Goal: Information Seeking & Learning: Find specific fact

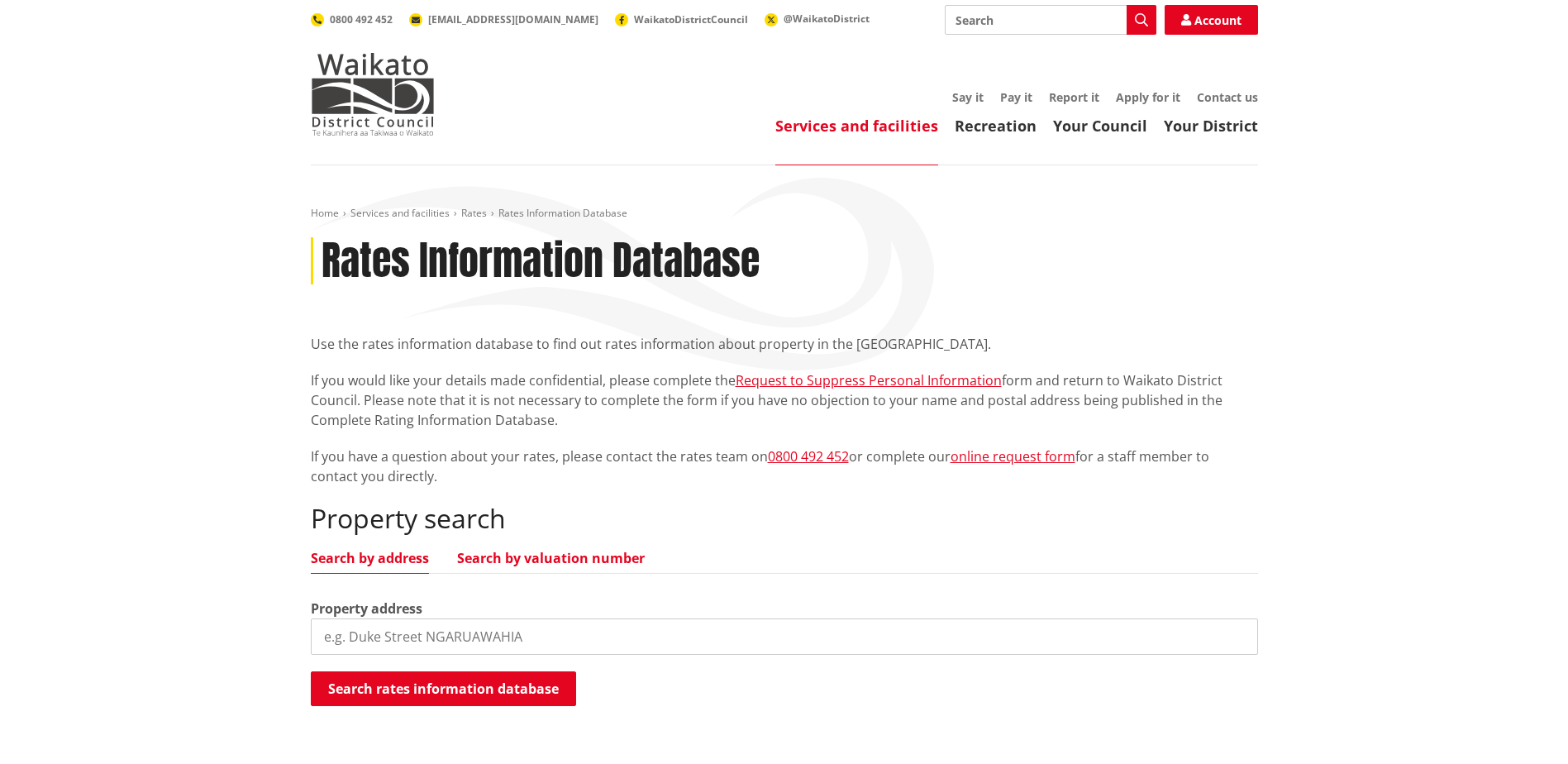
click at [497, 564] on link "Search by valuation number" at bounding box center [551, 558] width 188 height 13
click at [525, 635] on input "search" at bounding box center [784, 637] width 947 height 37
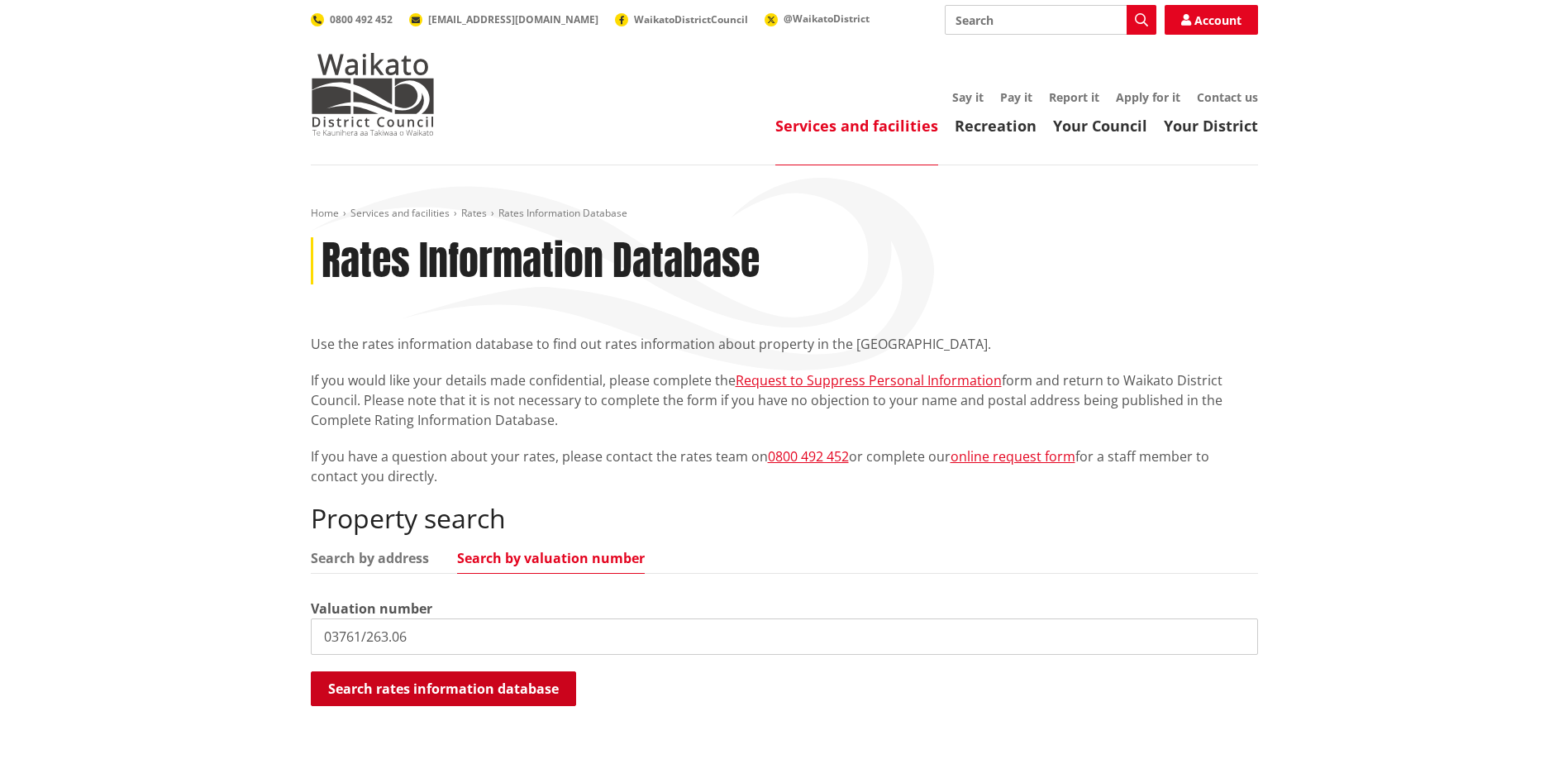
type input "03761/263.06"
click at [503, 676] on button "Search rates information database" at bounding box center [443, 688] width 265 height 35
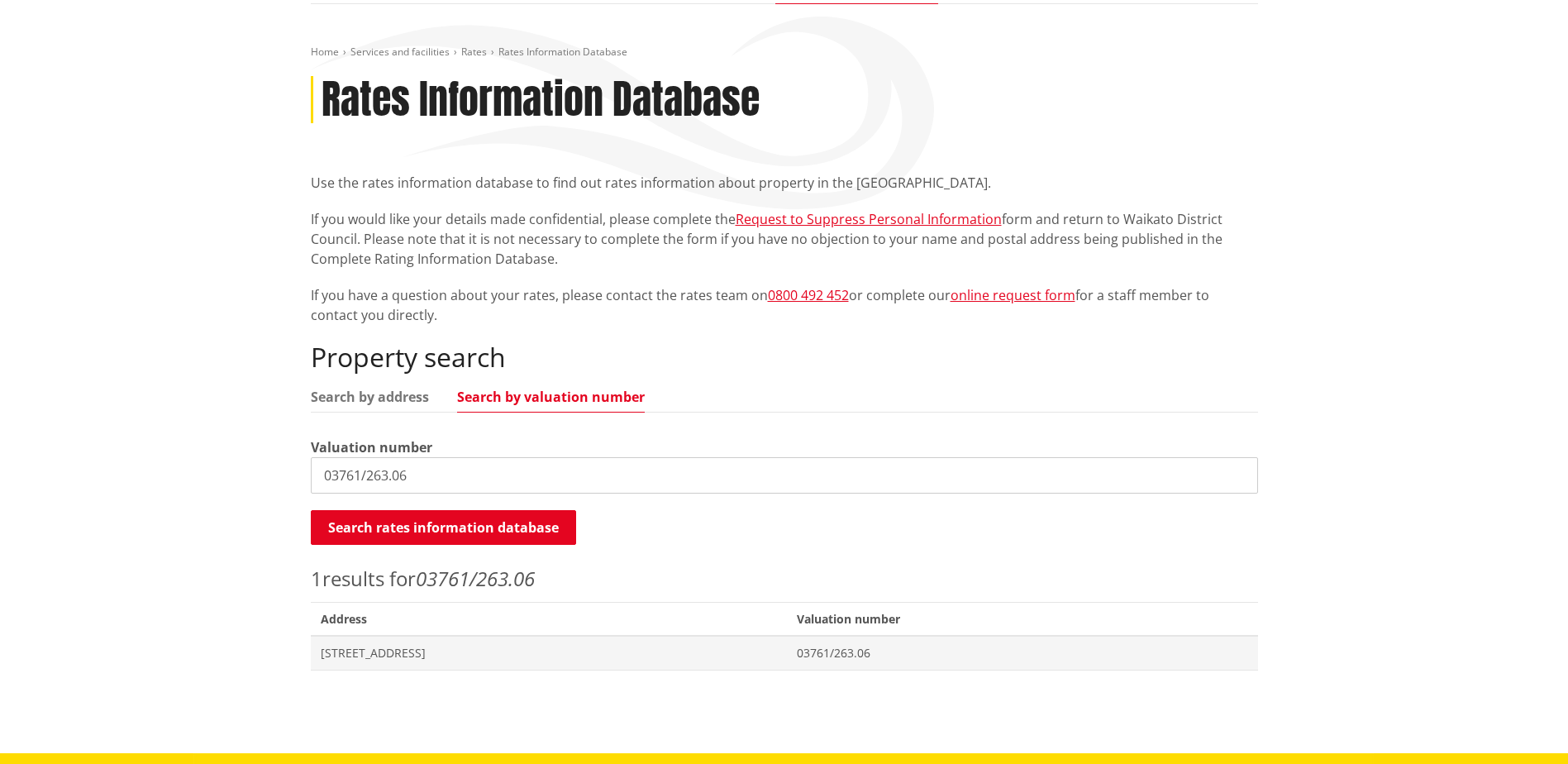
scroll to position [165, 0]
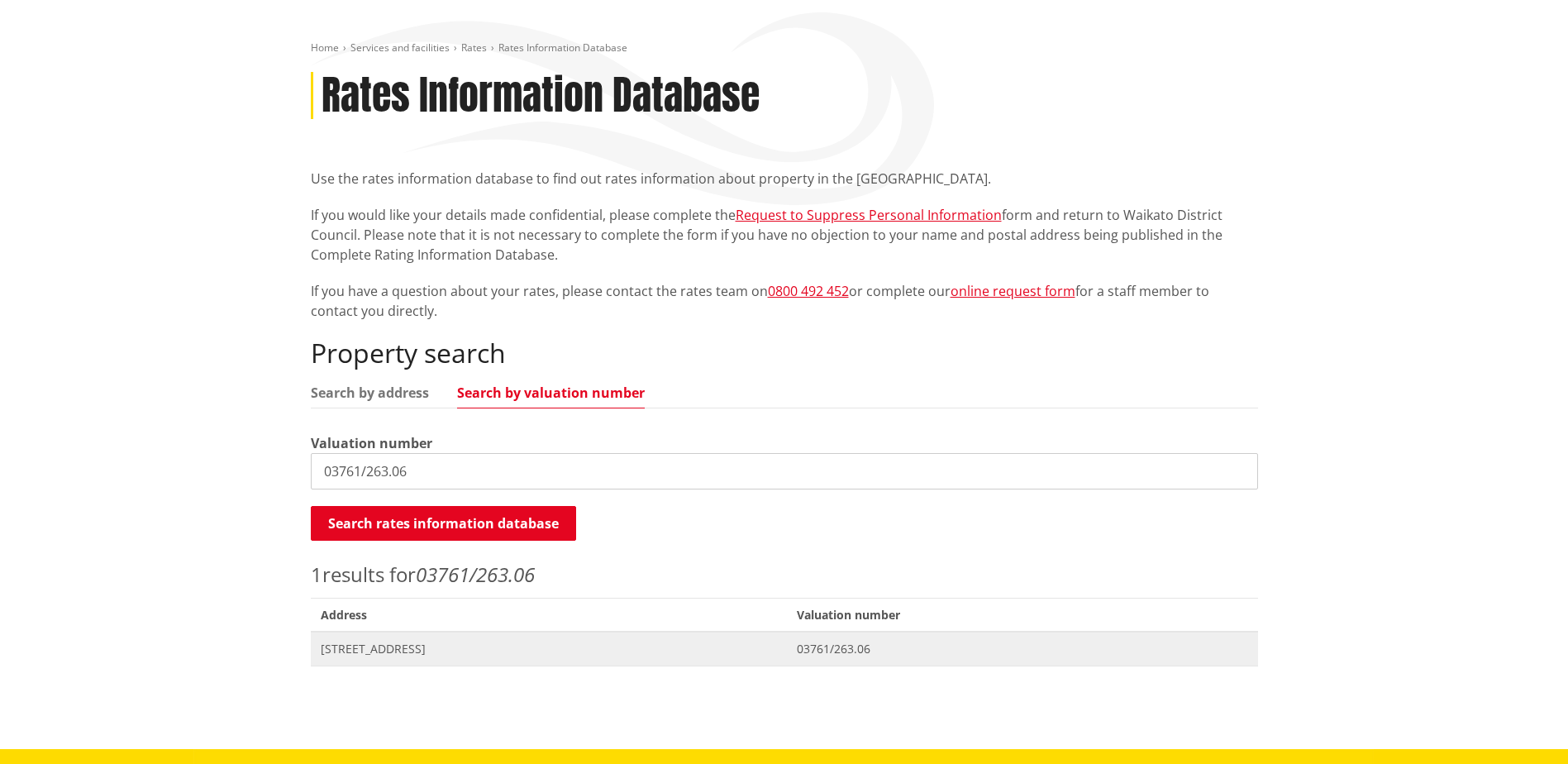
click at [486, 641] on span "[STREET_ADDRESS]" at bounding box center [550, 649] width 457 height 17
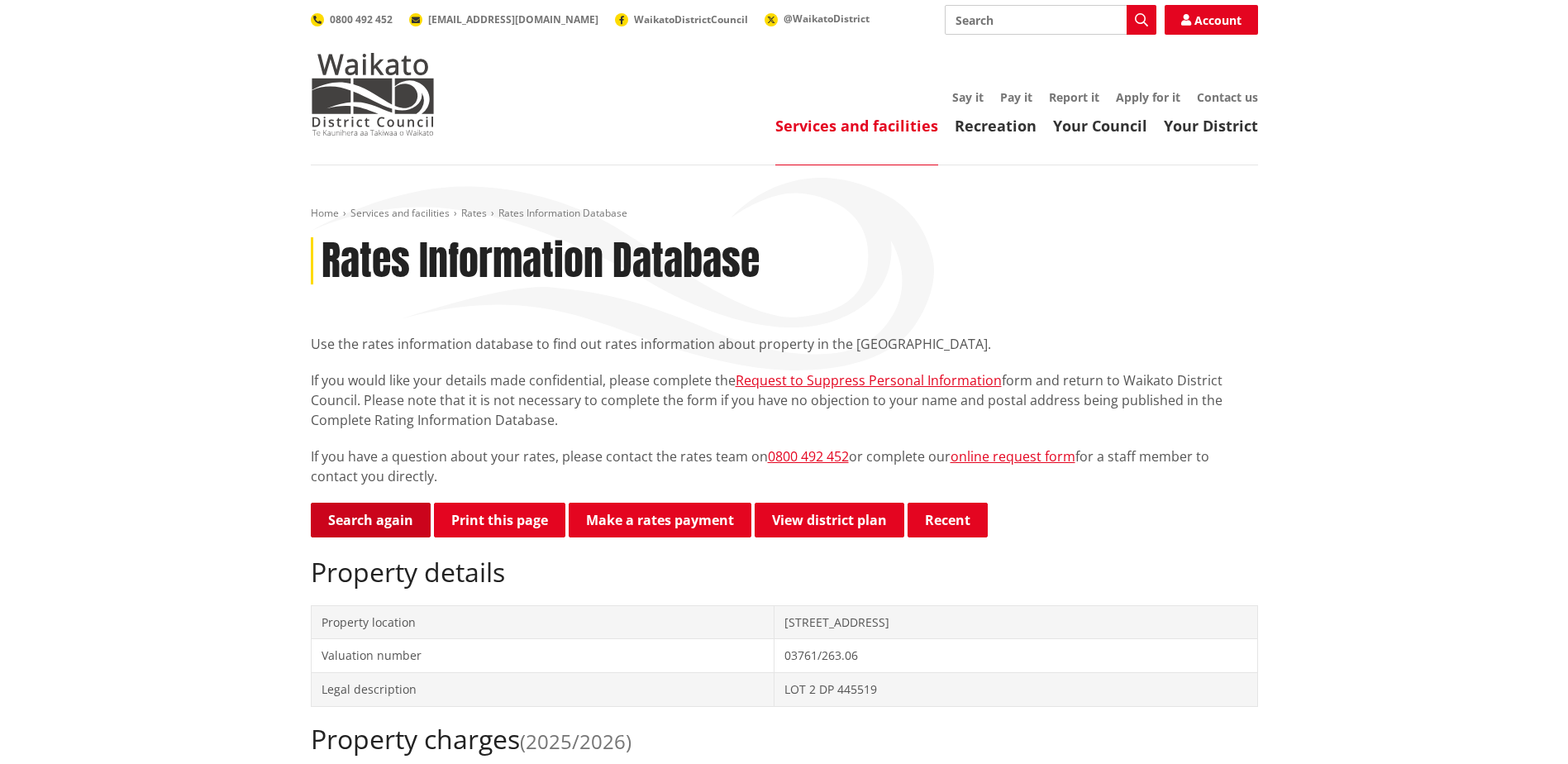
click at [375, 515] on link "Search again" at bounding box center [371, 520] width 120 height 35
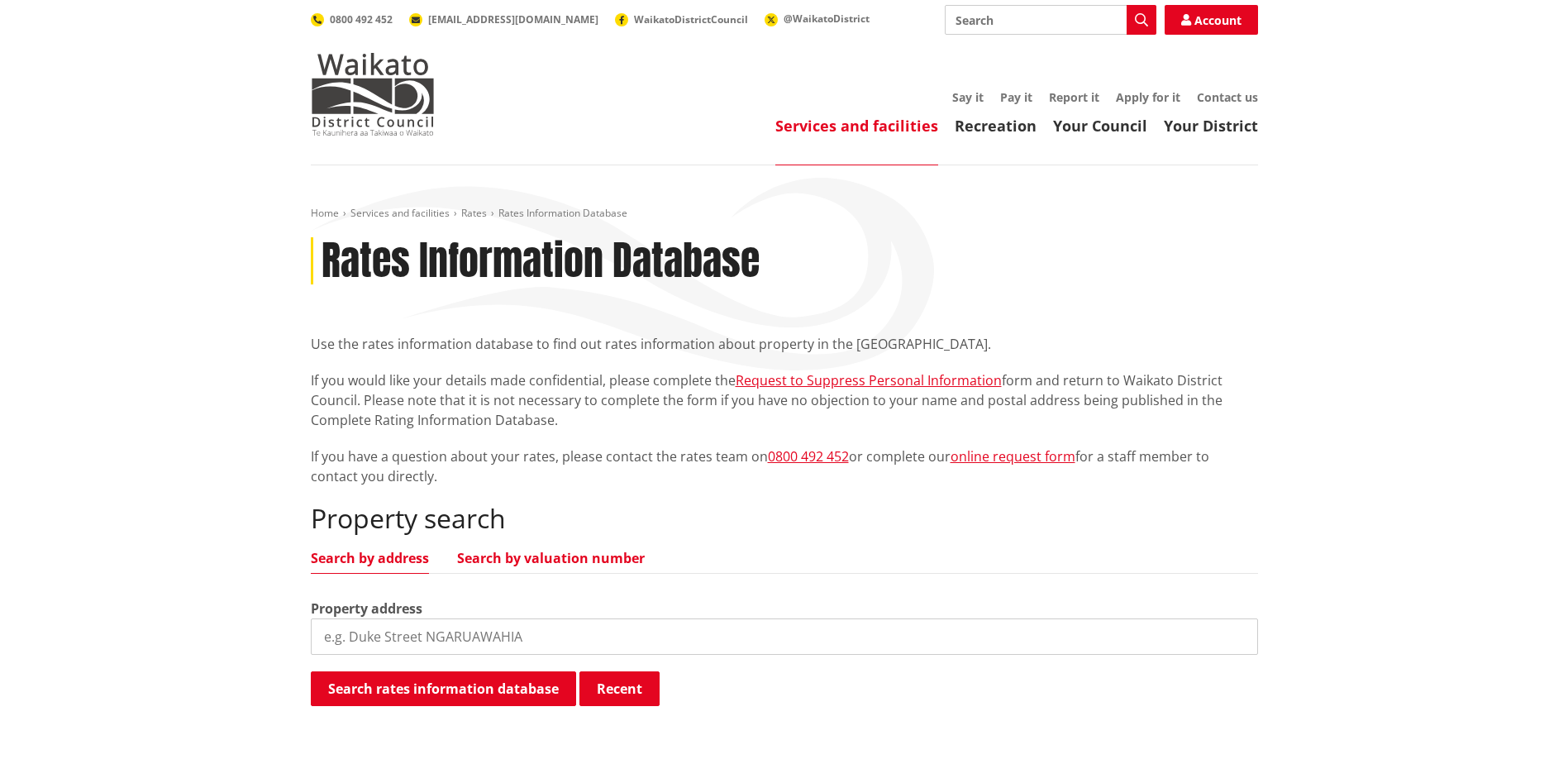
click at [549, 564] on link "Search by valuation number" at bounding box center [551, 558] width 188 height 13
click at [520, 633] on input "search" at bounding box center [784, 637] width 947 height 37
paste input "03791/263.07"
type input "03791/263.07"
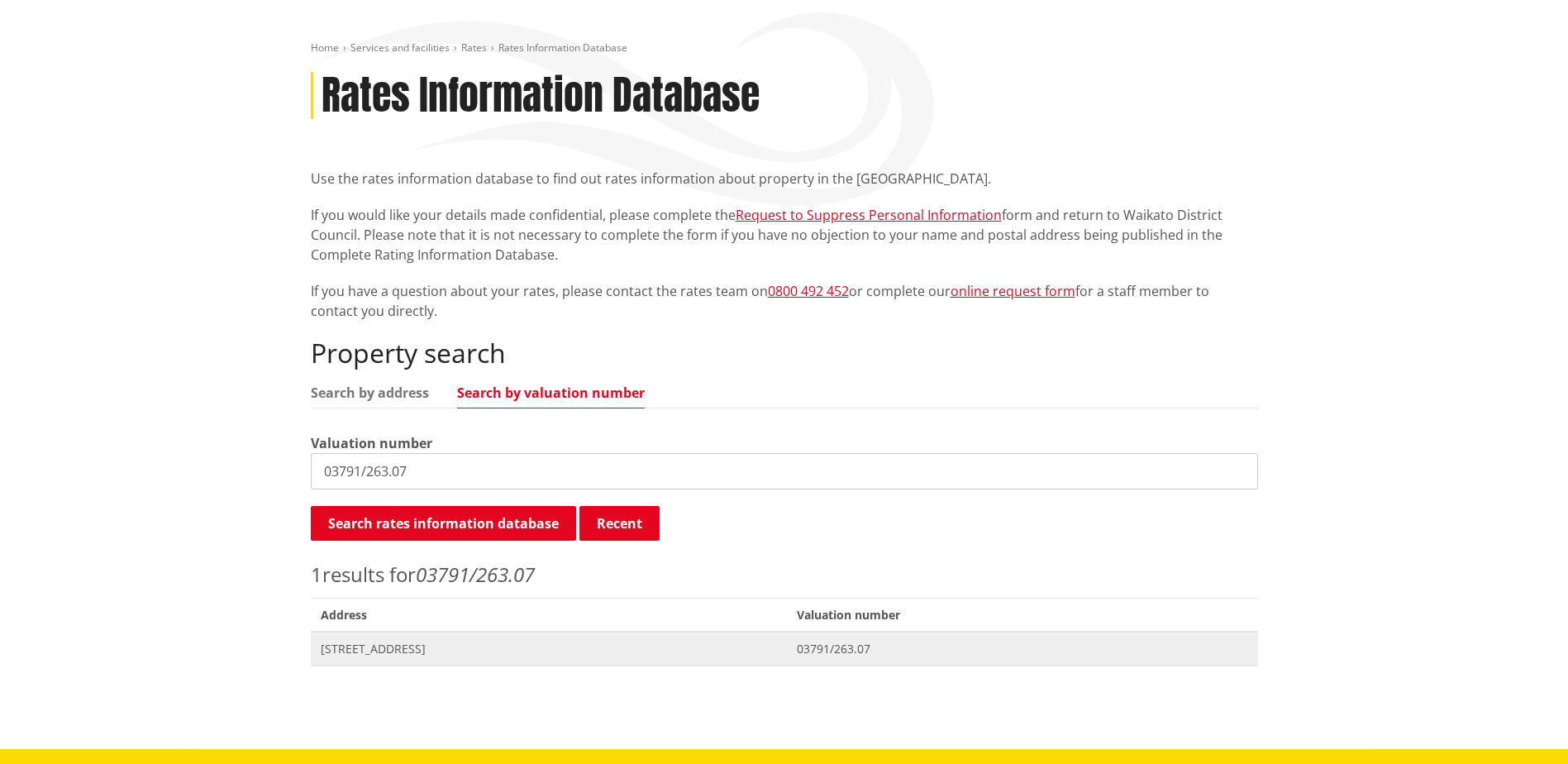
click at [456, 641] on span "2276A Buckland Road TUAKAU" at bounding box center [550, 649] width 457 height 17
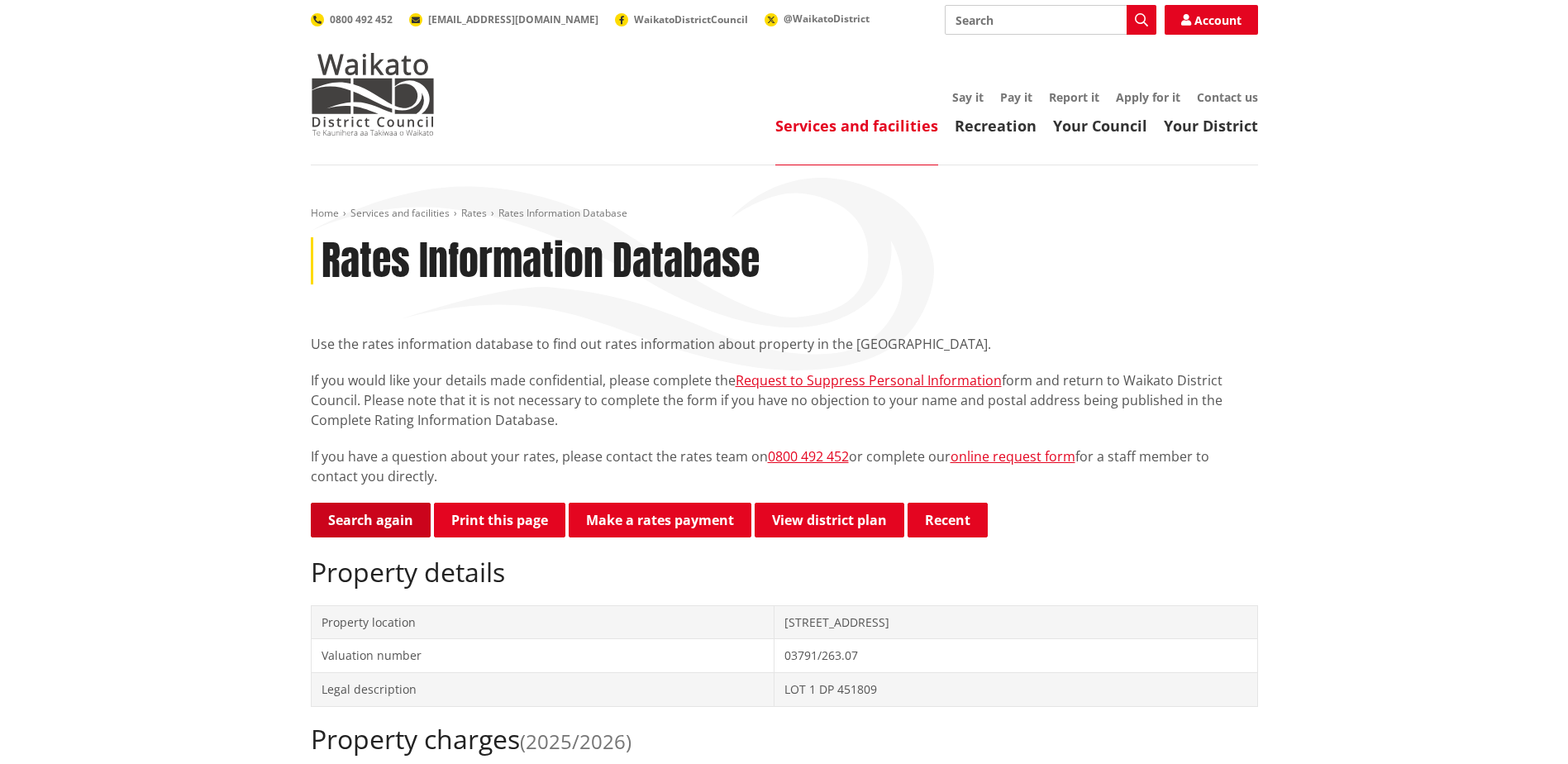
click at [343, 536] on link "Search again" at bounding box center [371, 520] width 120 height 35
click at [371, 521] on link "Search again" at bounding box center [371, 520] width 120 height 35
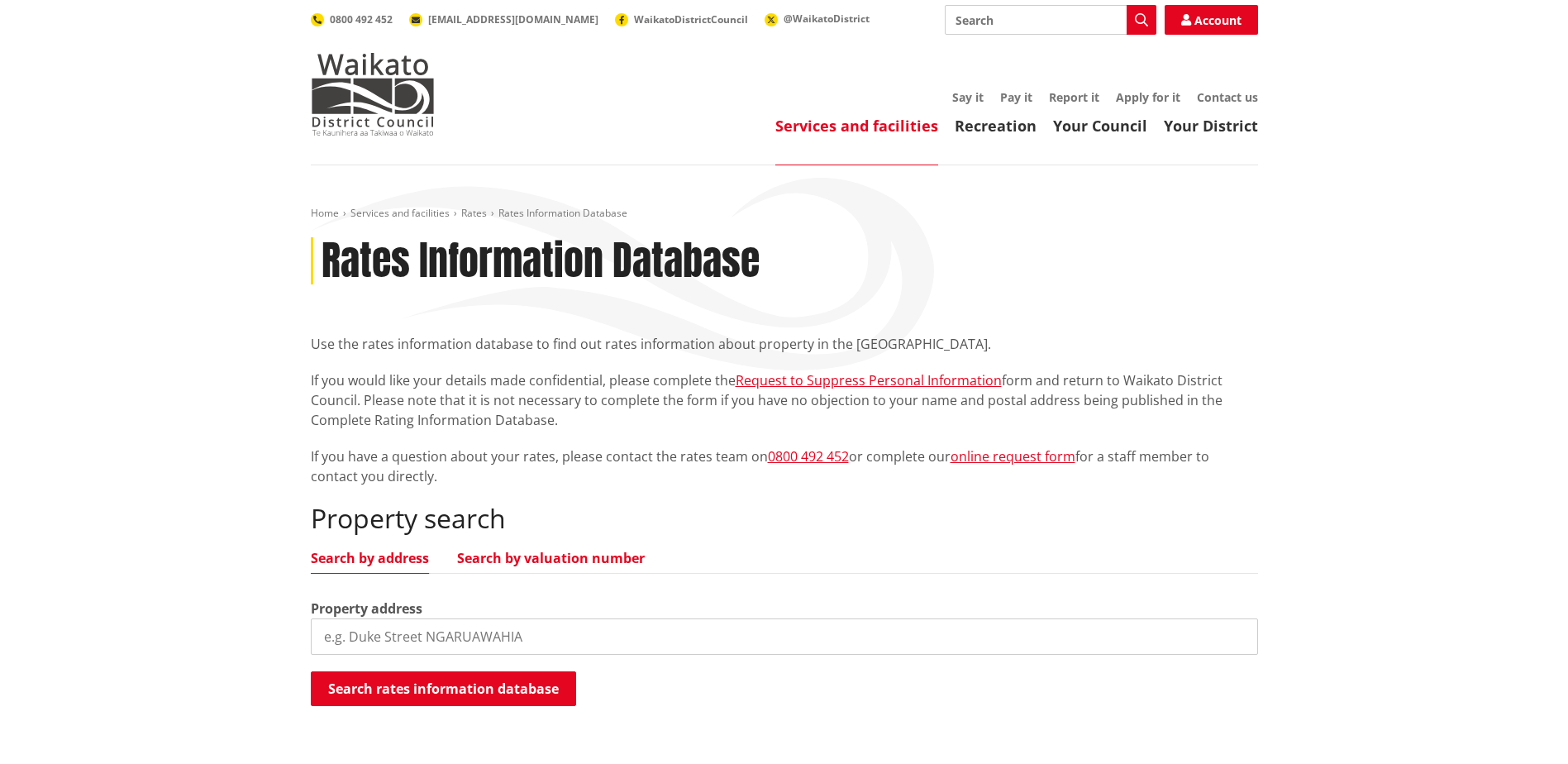
click at [526, 559] on link "Search by valuation number" at bounding box center [551, 558] width 188 height 13
click at [506, 641] on input "search" at bounding box center [784, 637] width 947 height 37
paste input "03920/434.03 |||"
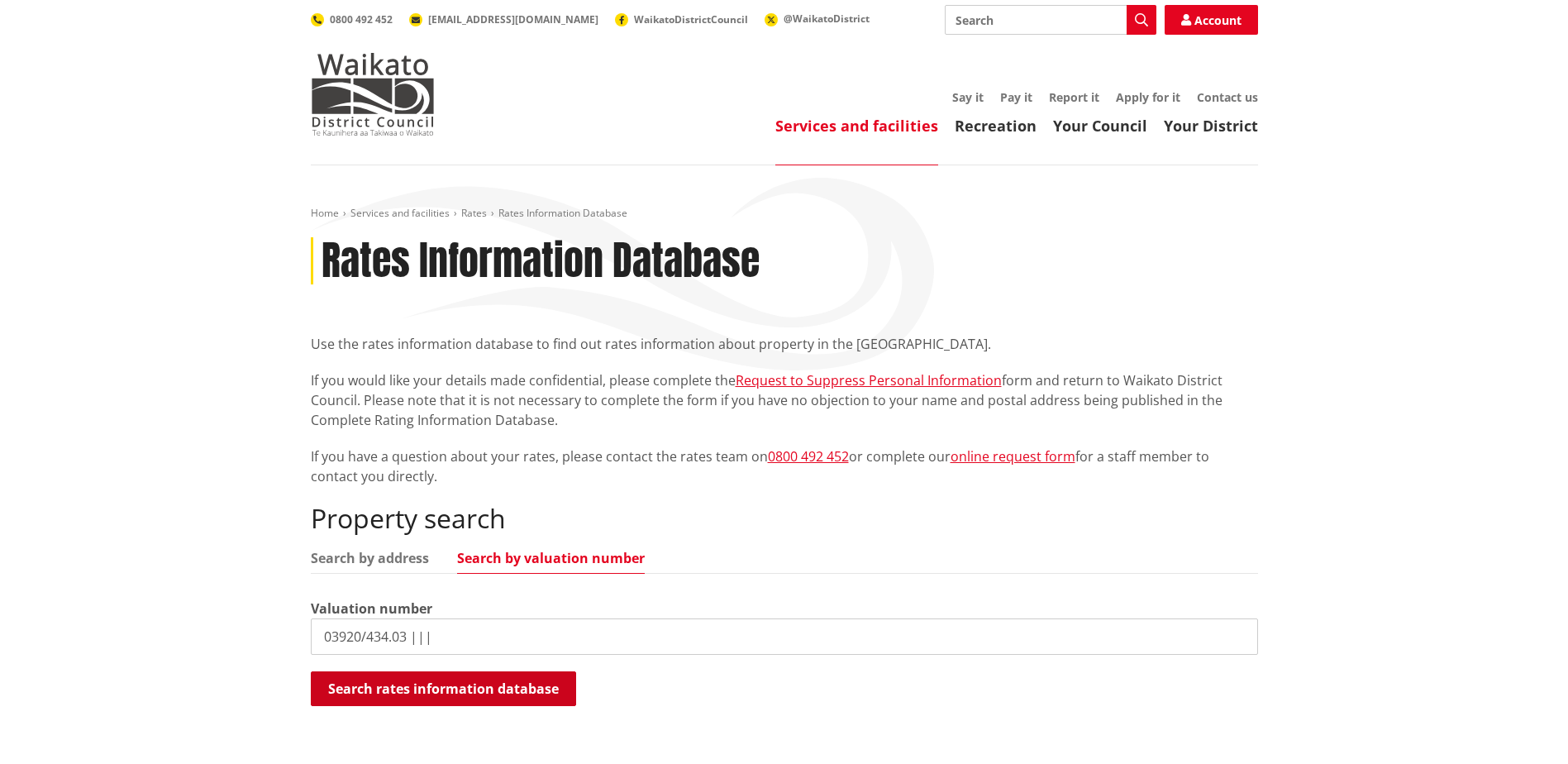
click at [353, 680] on button "Search rates information database" at bounding box center [443, 688] width 265 height 35
click at [503, 639] on input "03920/434.03 |||" at bounding box center [784, 637] width 947 height 37
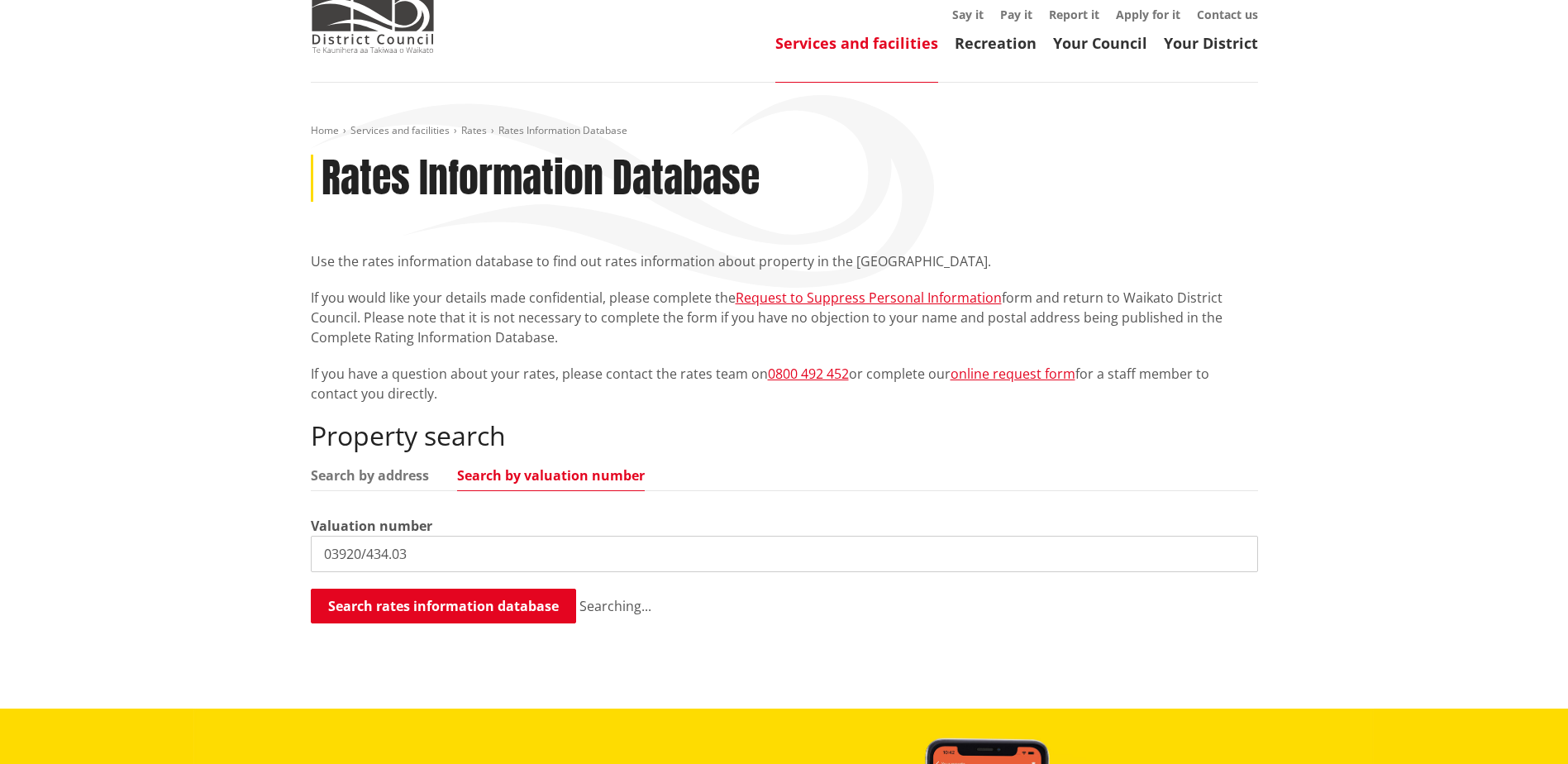
scroll to position [331, 0]
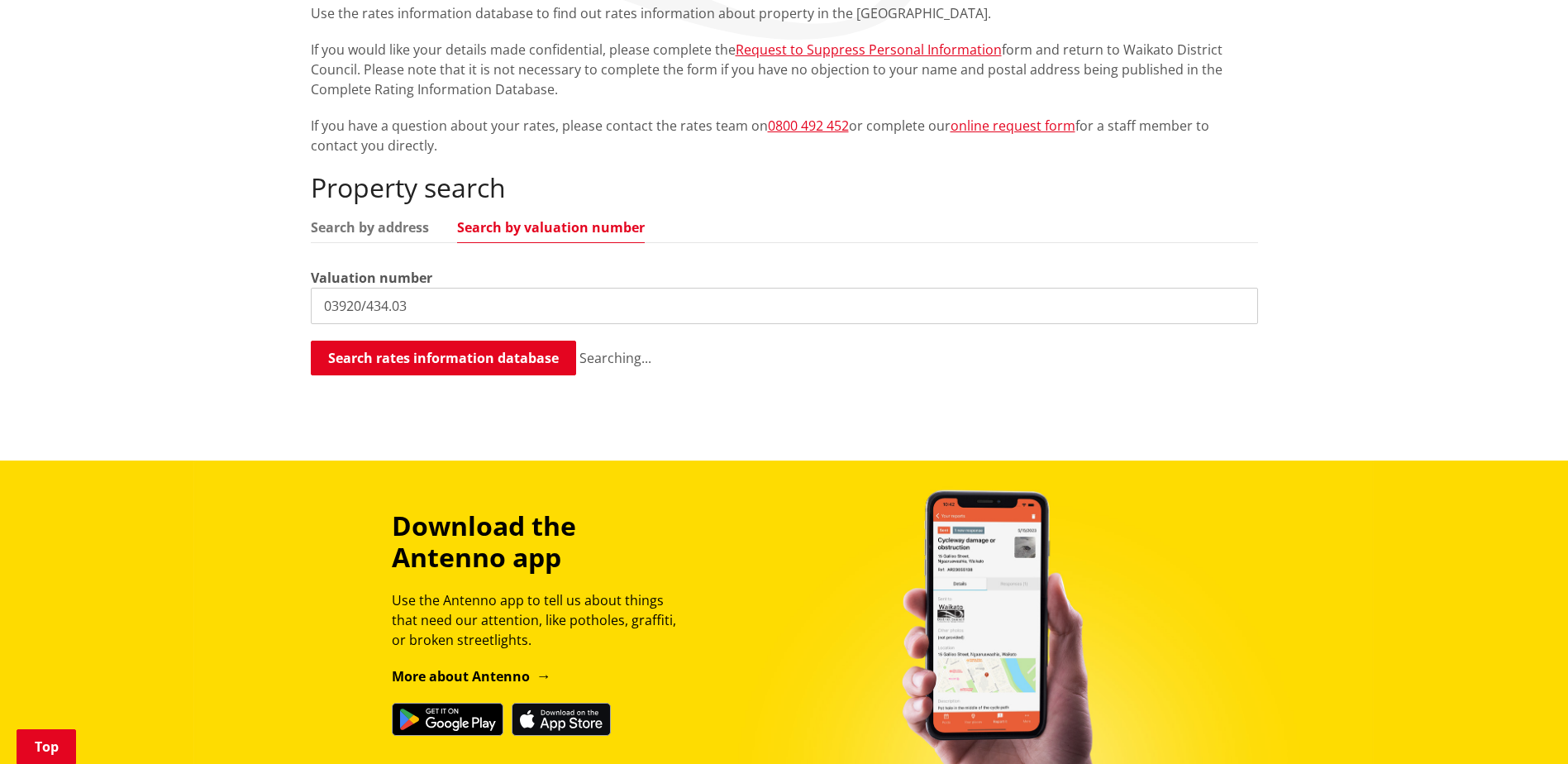
click at [450, 298] on input "03920/434.03" at bounding box center [784, 306] width 947 height 37
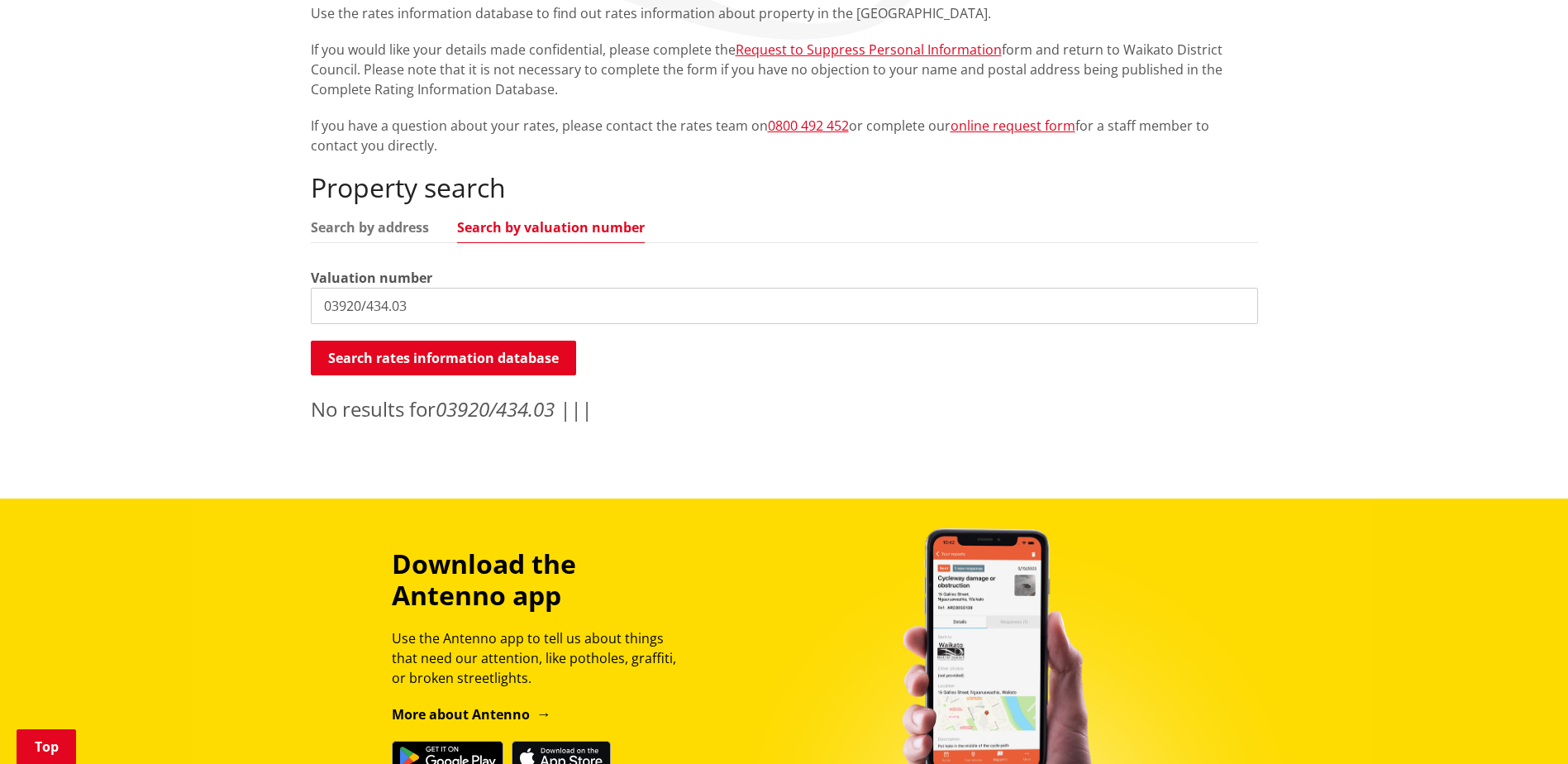
click at [450, 298] on input "03920/434.03" at bounding box center [784, 306] width 947 height 37
click at [450, 358] on button "Search rates information database" at bounding box center [443, 358] width 265 height 35
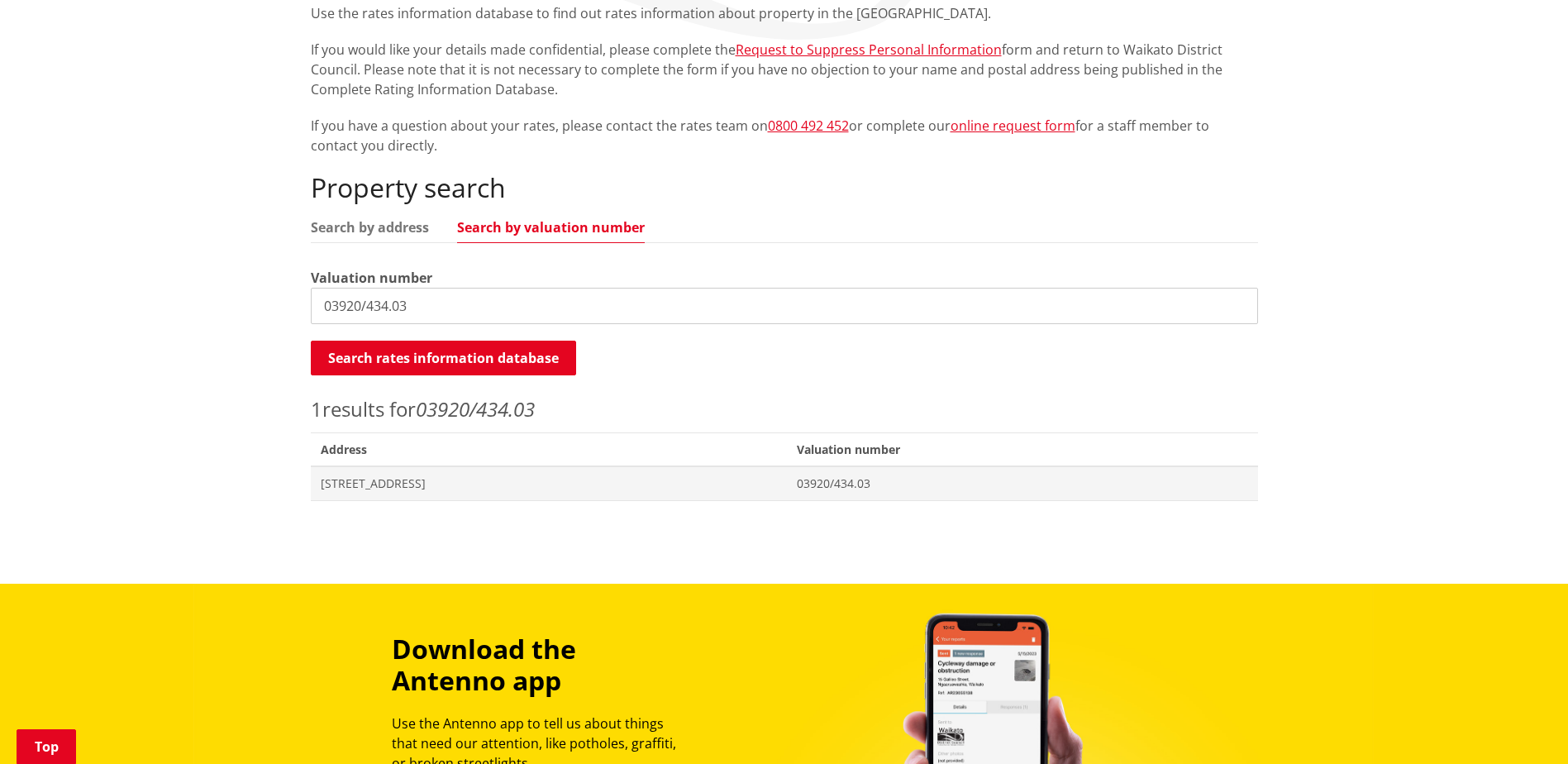
drag, startPoint x: 615, startPoint y: 305, endPoint x: 224, endPoint y: 311, distance: 391.0
click at [224, 311] on div "Home Services and facilities Rates Rates Information Database Rates Information…" at bounding box center [784, 209] width 1568 height 749
type input "03920/434.03"
drag, startPoint x: 434, startPoint y: 301, endPoint x: 167, endPoint y: 299, distance: 267.0
click at [167, 299] on div "Home Services and facilities Rates Rates Information Database Rates Information…" at bounding box center [784, 209] width 1568 height 749
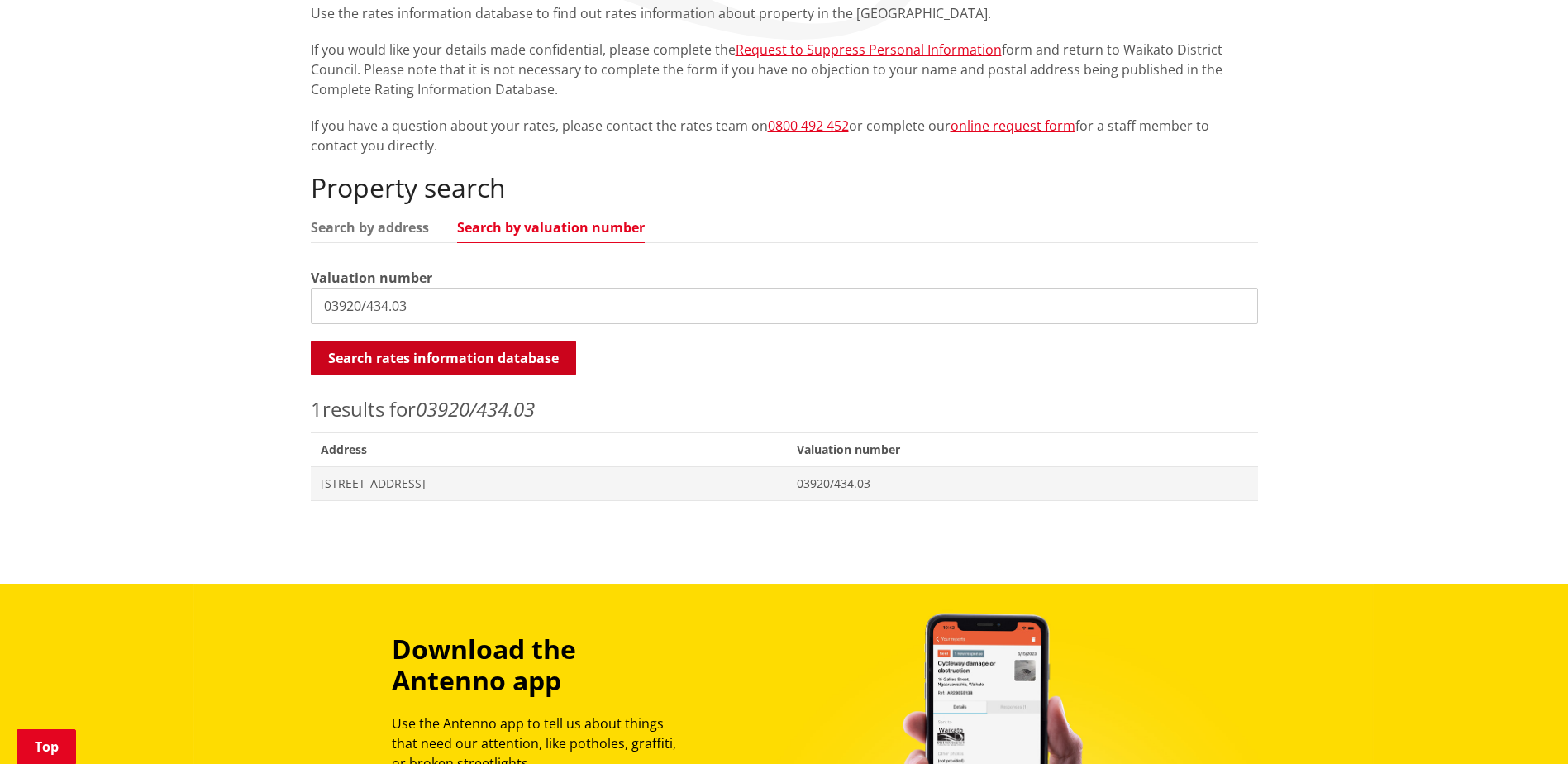
click at [472, 354] on button "Search rates information database" at bounding box center [443, 358] width 265 height 35
click at [426, 487] on span "[STREET_ADDRESS]" at bounding box center [550, 484] width 457 height 17
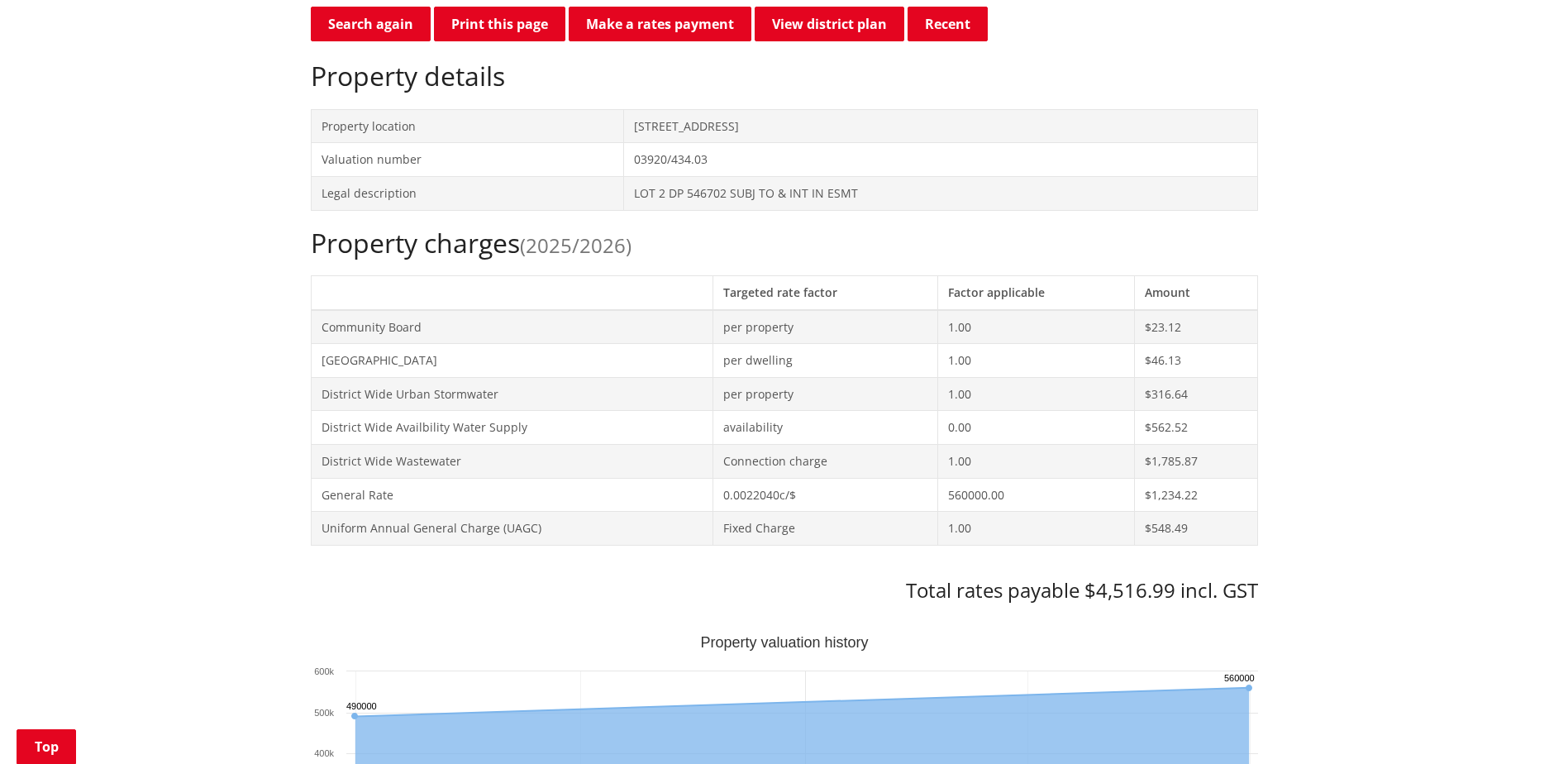
scroll to position [826, 0]
